Goal: Obtain resource: Download file/media

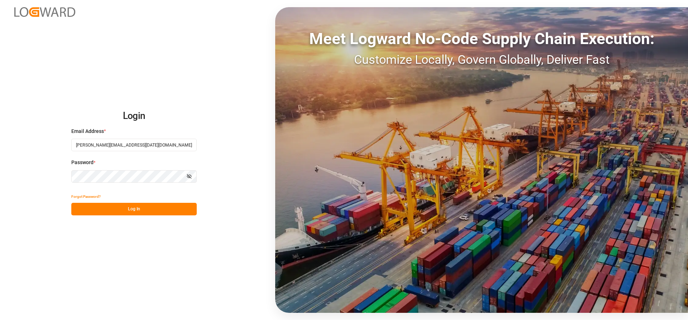
click at [119, 207] on button "Log In" at bounding box center [133, 209] width 125 height 13
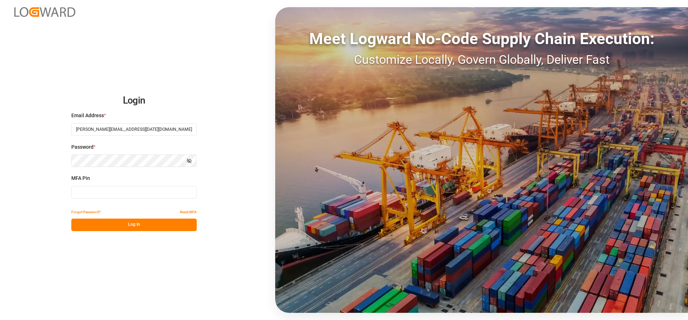
click at [104, 193] on input at bounding box center [133, 192] width 125 height 13
type input "188994"
click at [120, 222] on button "Log In" at bounding box center [133, 225] width 125 height 13
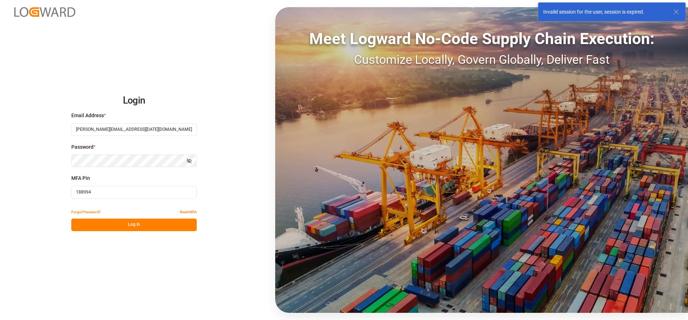
click at [122, 223] on button "Log In" at bounding box center [133, 225] width 125 height 13
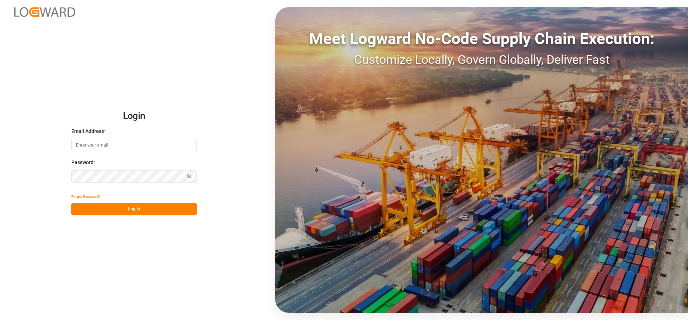
type input "Marie-Noel.wanji@int.jamindustries.com"
click at [99, 208] on button "Log In" at bounding box center [133, 209] width 125 height 13
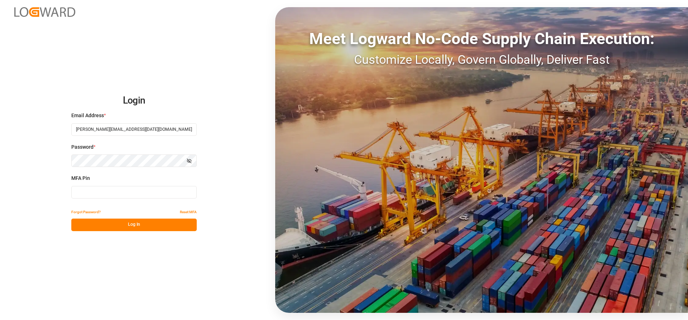
click at [93, 194] on input at bounding box center [133, 192] width 125 height 13
type input "694291"
click at [101, 227] on button "Log In" at bounding box center [133, 225] width 125 height 13
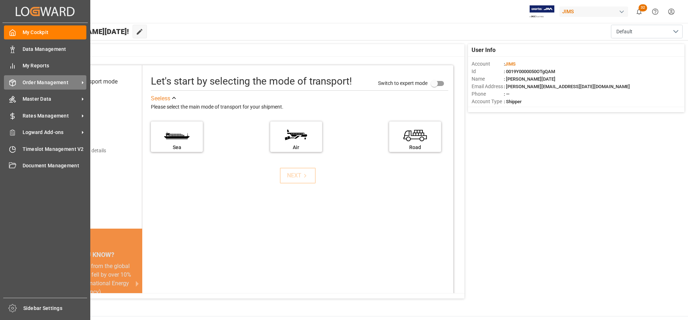
click at [38, 81] on span "Order Management" at bounding box center [51, 83] width 57 height 8
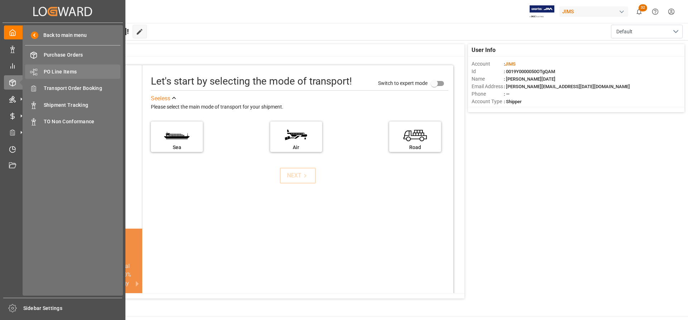
click at [58, 72] on span "PO Line Items" at bounding box center [82, 72] width 77 height 8
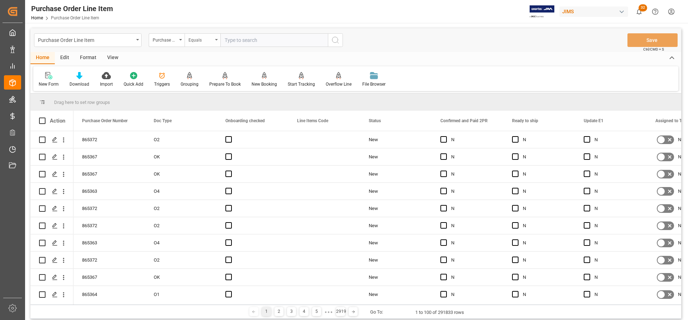
click at [185, 38] on div "Equals" at bounding box center [202, 40] width 36 height 14
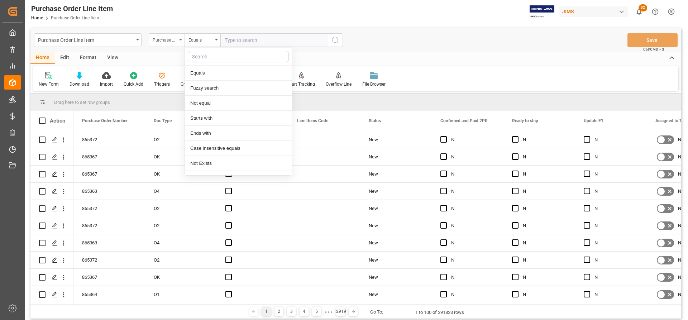
click at [180, 39] on icon "open menu" at bounding box center [180, 39] width 3 height 1
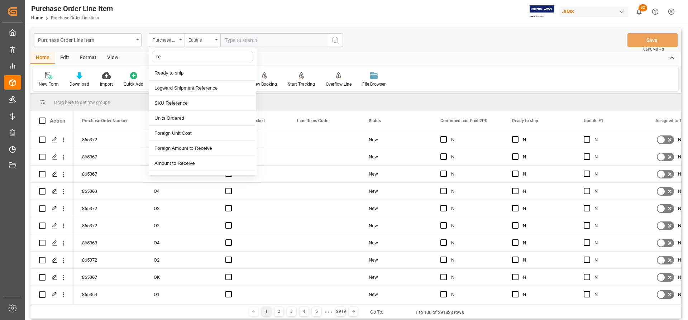
type input "ref"
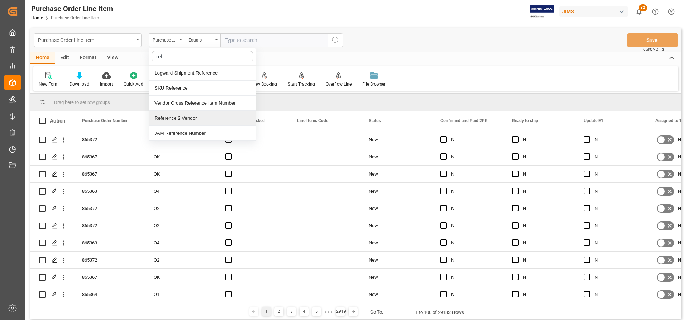
click at [169, 119] on div "Reference 2 Vendor" at bounding box center [202, 118] width 107 height 15
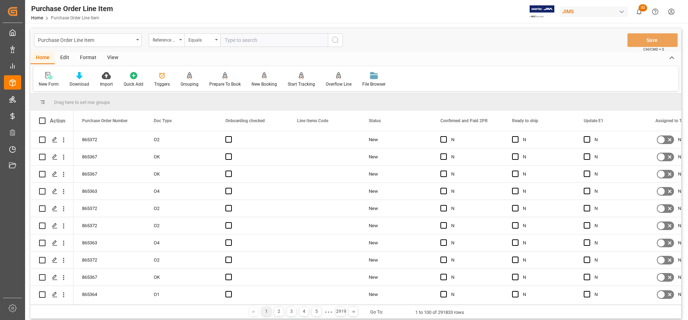
click at [230, 40] on input "text" at bounding box center [273, 40] width 107 height 14
paste input "77-10800-US"
type input "77-10800-US"
click at [334, 38] on icon "search button" at bounding box center [335, 40] width 9 height 9
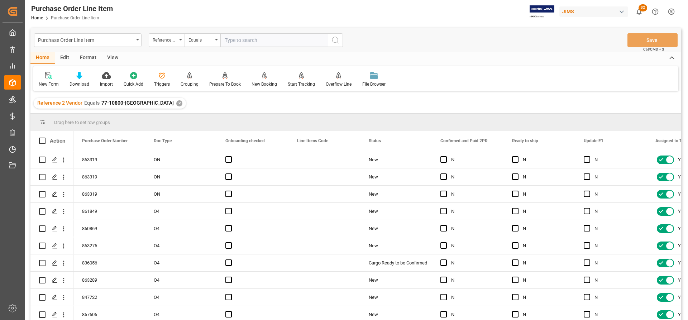
click at [110, 54] on div "View" at bounding box center [113, 58] width 22 height 12
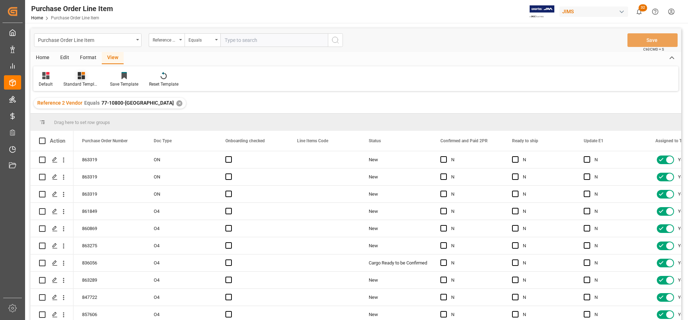
click at [72, 79] on div at bounding box center [81, 76] width 36 height 8
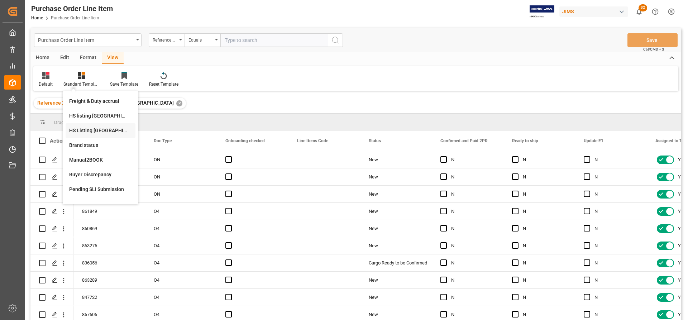
click at [81, 132] on div "HS Listing CANADA" at bounding box center [100, 131] width 63 height 8
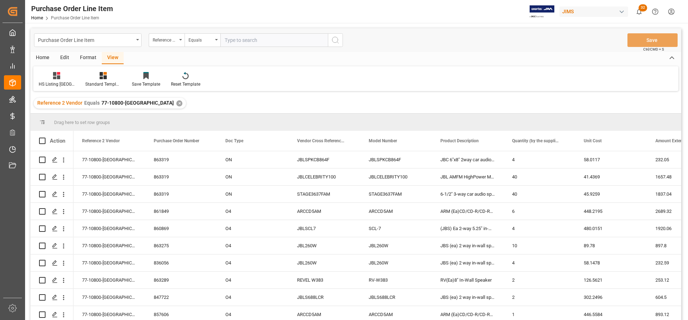
click at [40, 57] on div "Home" at bounding box center [42, 58] width 24 height 12
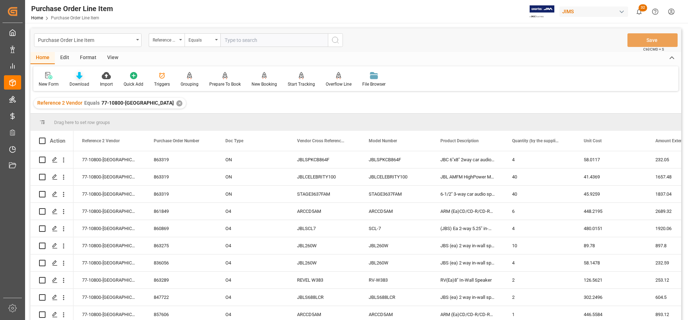
click at [77, 78] on icon at bounding box center [79, 75] width 6 height 7
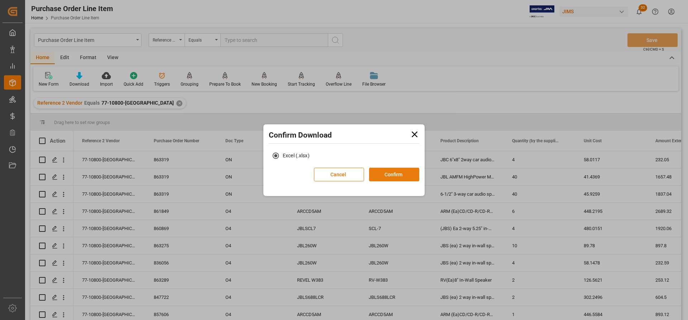
click at [403, 176] on button "Confirm" at bounding box center [394, 175] width 50 height 14
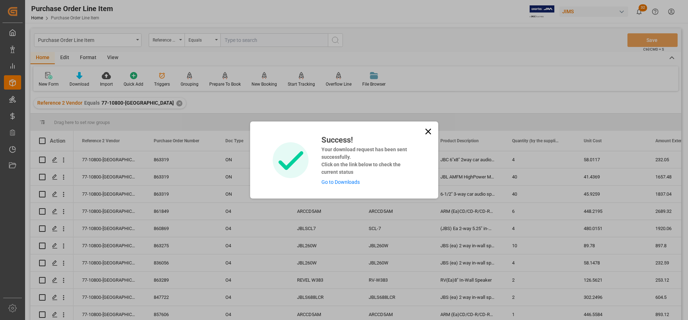
click at [340, 183] on link "Go to Downloads" at bounding box center [340, 182] width 38 height 6
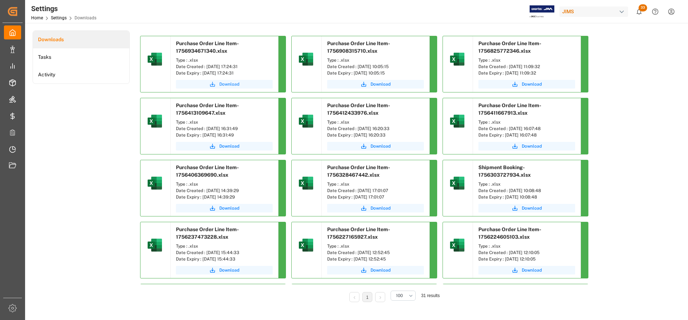
click at [233, 83] on span "Download" at bounding box center [229, 84] width 20 height 6
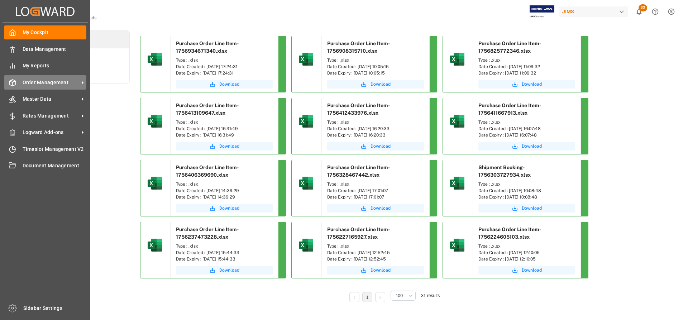
click at [47, 82] on span "Order Management" at bounding box center [51, 83] width 57 height 8
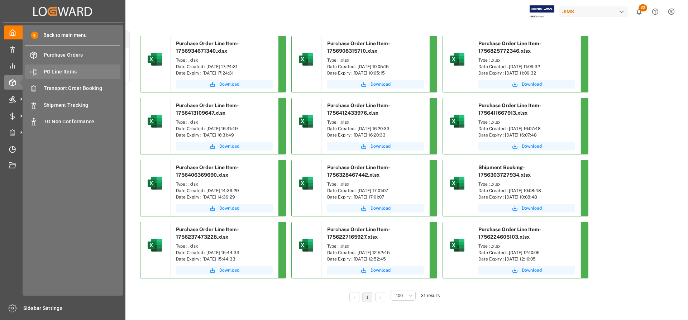
click at [64, 70] on span "PO Line Items" at bounding box center [82, 72] width 77 height 8
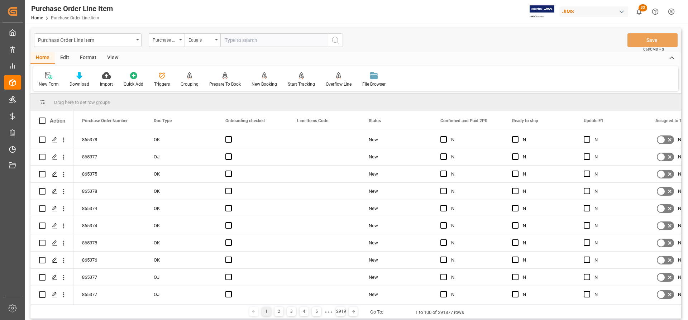
click at [238, 39] on input "text" at bounding box center [273, 40] width 107 height 14
click at [241, 42] on input "text" at bounding box center [273, 40] width 107 height 14
paste input "77-10800-US"
type input "77-10800-US"
click at [339, 41] on icon "search button" at bounding box center [335, 40] width 9 height 9
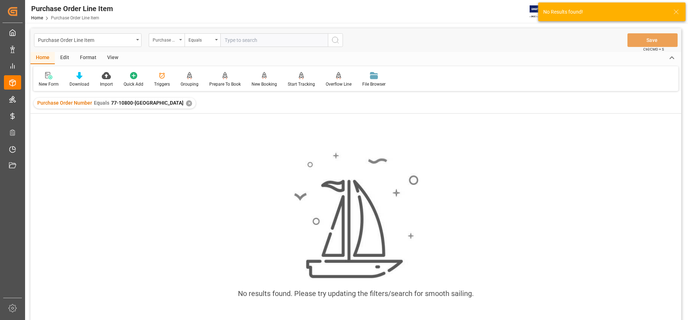
click at [174, 37] on div "Purchase Order Number" at bounding box center [165, 39] width 24 height 8
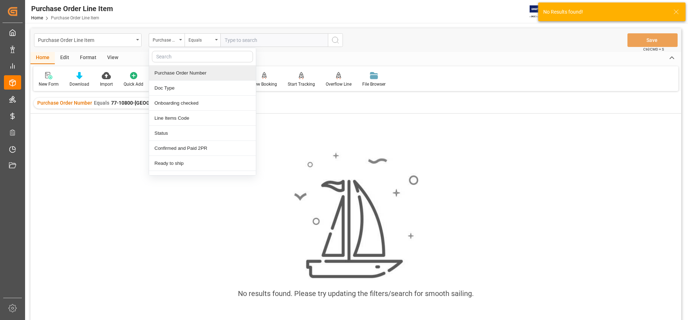
click at [186, 101] on div "✕" at bounding box center [189, 103] width 6 height 6
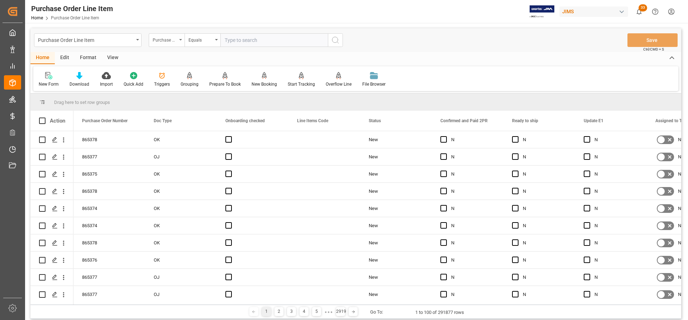
click at [181, 40] on icon "open menu" at bounding box center [180, 39] width 3 height 1
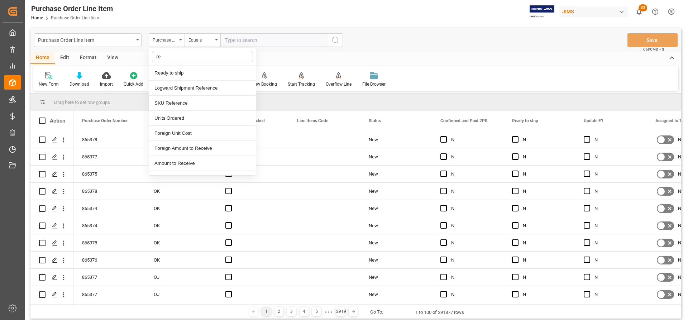
type input "ref"
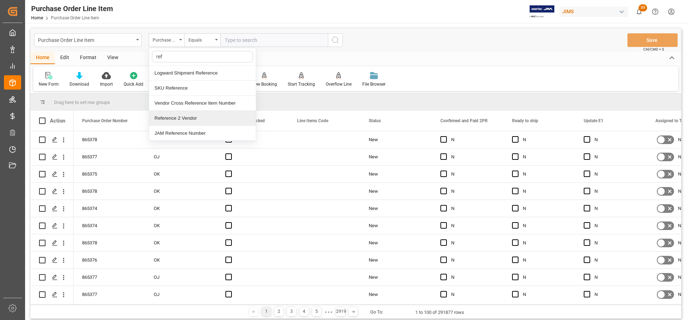
click at [176, 115] on div "Reference 2 Vendor" at bounding box center [202, 118] width 107 height 15
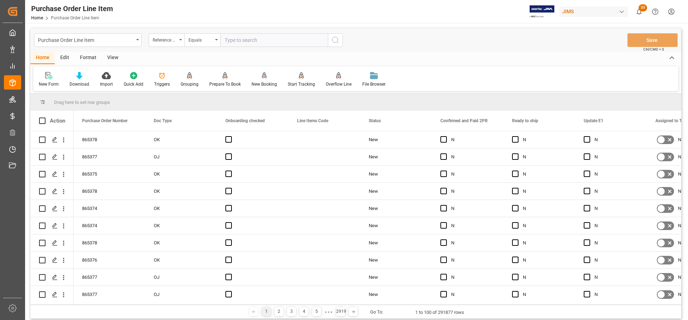
click at [228, 39] on input "text" at bounding box center [273, 40] width 107 height 14
paste input "77-10800-US"
type input "77-10800-US"
click at [337, 41] on circle "search button" at bounding box center [335, 40] width 6 height 6
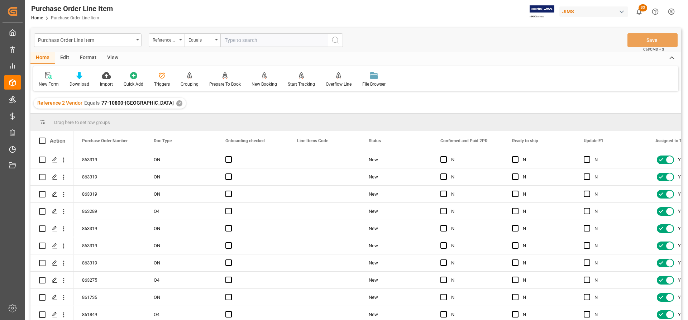
click at [109, 54] on div "View" at bounding box center [113, 58] width 22 height 12
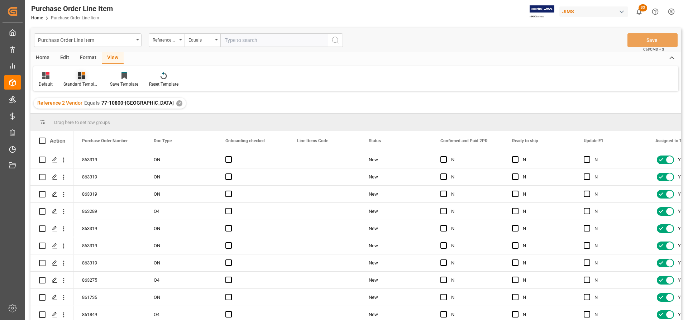
click at [81, 80] on div "Standard Templates" at bounding box center [81, 80] width 47 height 16
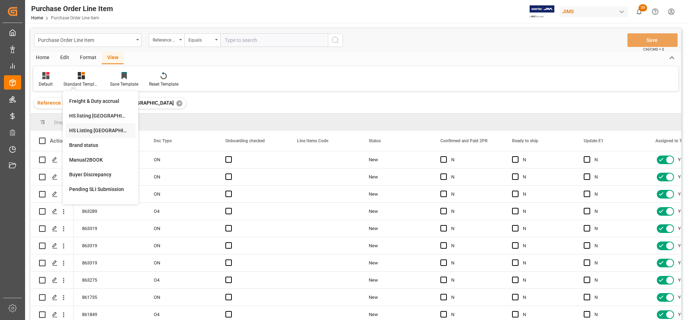
click at [83, 129] on div "HS Listing CANADA" at bounding box center [100, 131] width 63 height 8
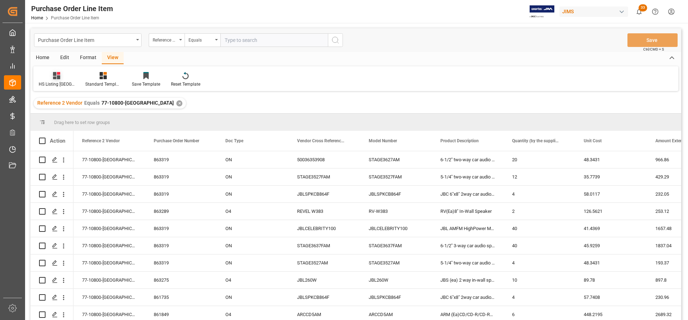
click at [55, 78] on icon at bounding box center [56, 75] width 7 height 7
click at [106, 77] on icon at bounding box center [103, 75] width 7 height 7
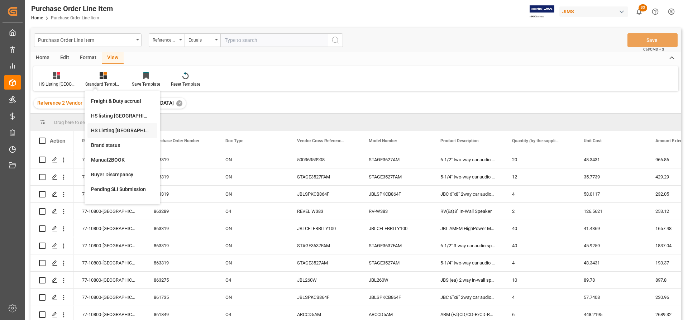
click at [112, 130] on div "HS Listing CANADA" at bounding box center [122, 131] width 63 height 8
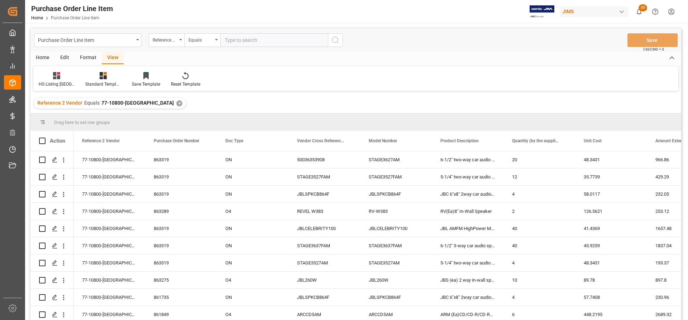
click at [42, 58] on div "Home" at bounding box center [42, 58] width 24 height 12
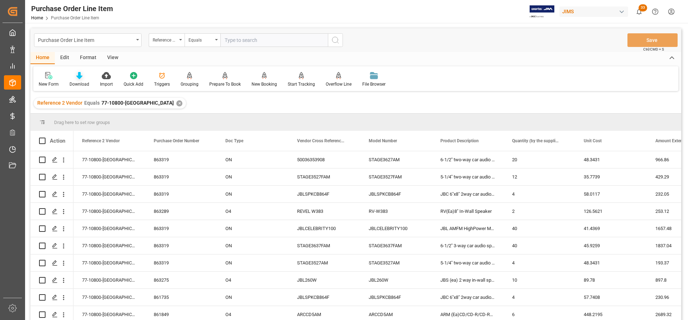
click at [78, 81] on div "Download" at bounding box center [79, 84] width 20 height 6
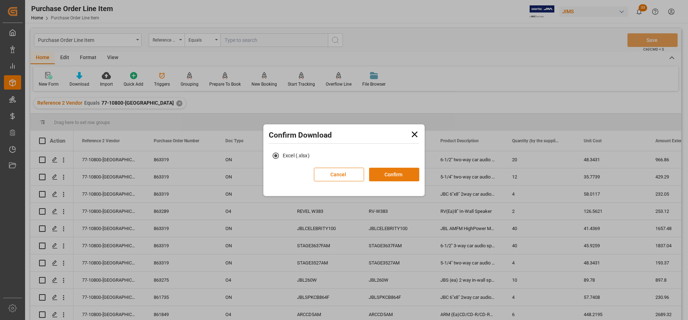
click at [396, 178] on button "Confirm" at bounding box center [394, 175] width 50 height 14
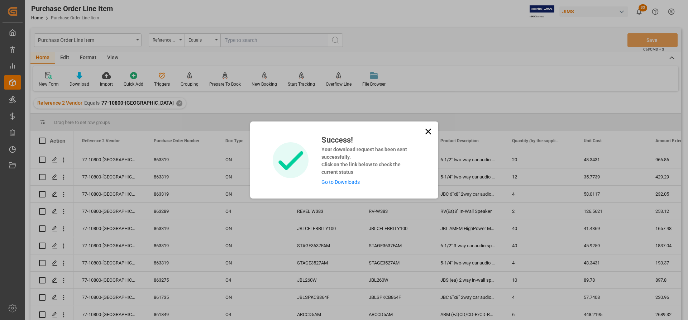
click at [340, 183] on link "Go to Downloads" at bounding box center [340, 182] width 38 height 6
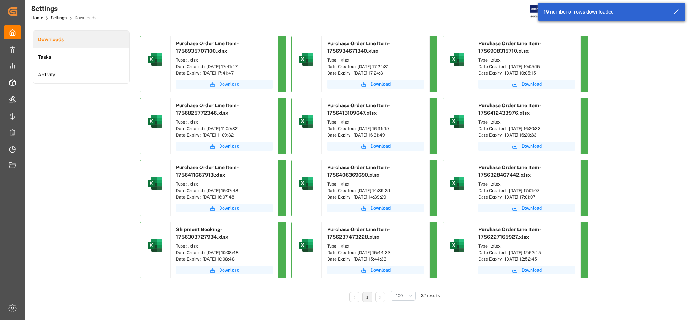
click at [226, 81] on button "Download" at bounding box center [224, 84] width 97 height 9
